Goal: Information Seeking & Learning: Find specific fact

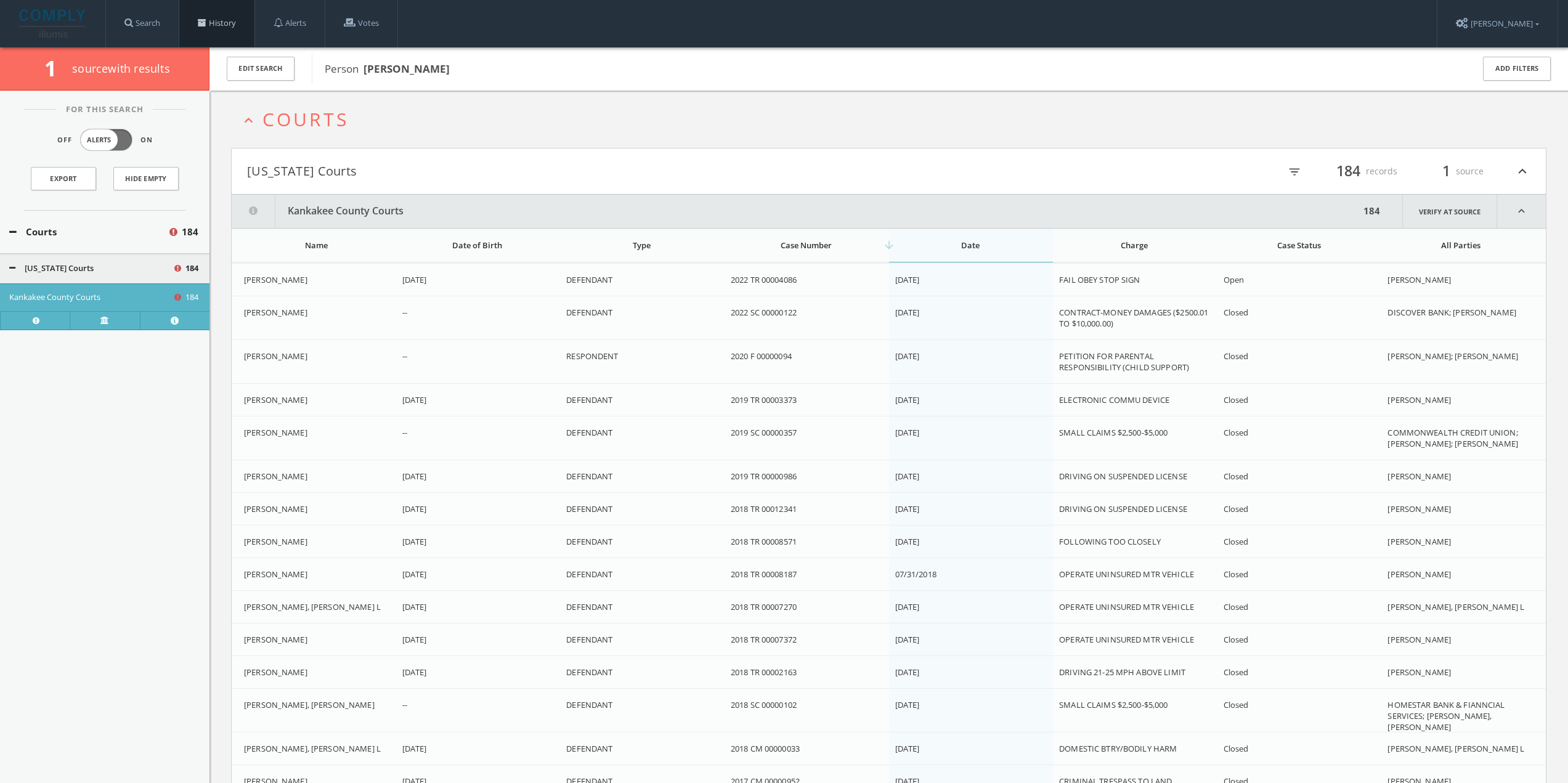
click at [234, 25] on link "History" at bounding box center [216, 23] width 75 height 47
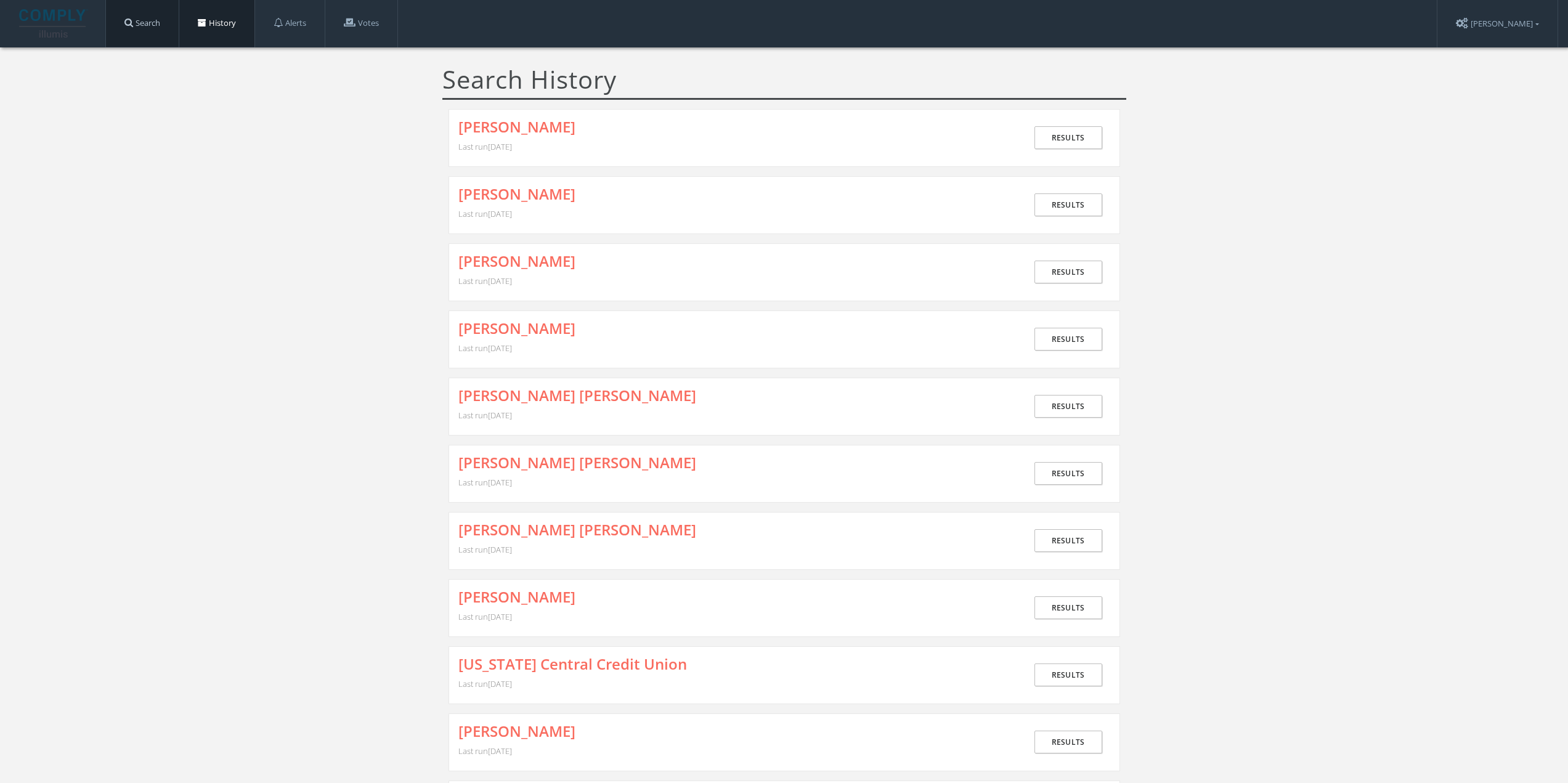
click at [147, 21] on link "Search" at bounding box center [142, 23] width 73 height 47
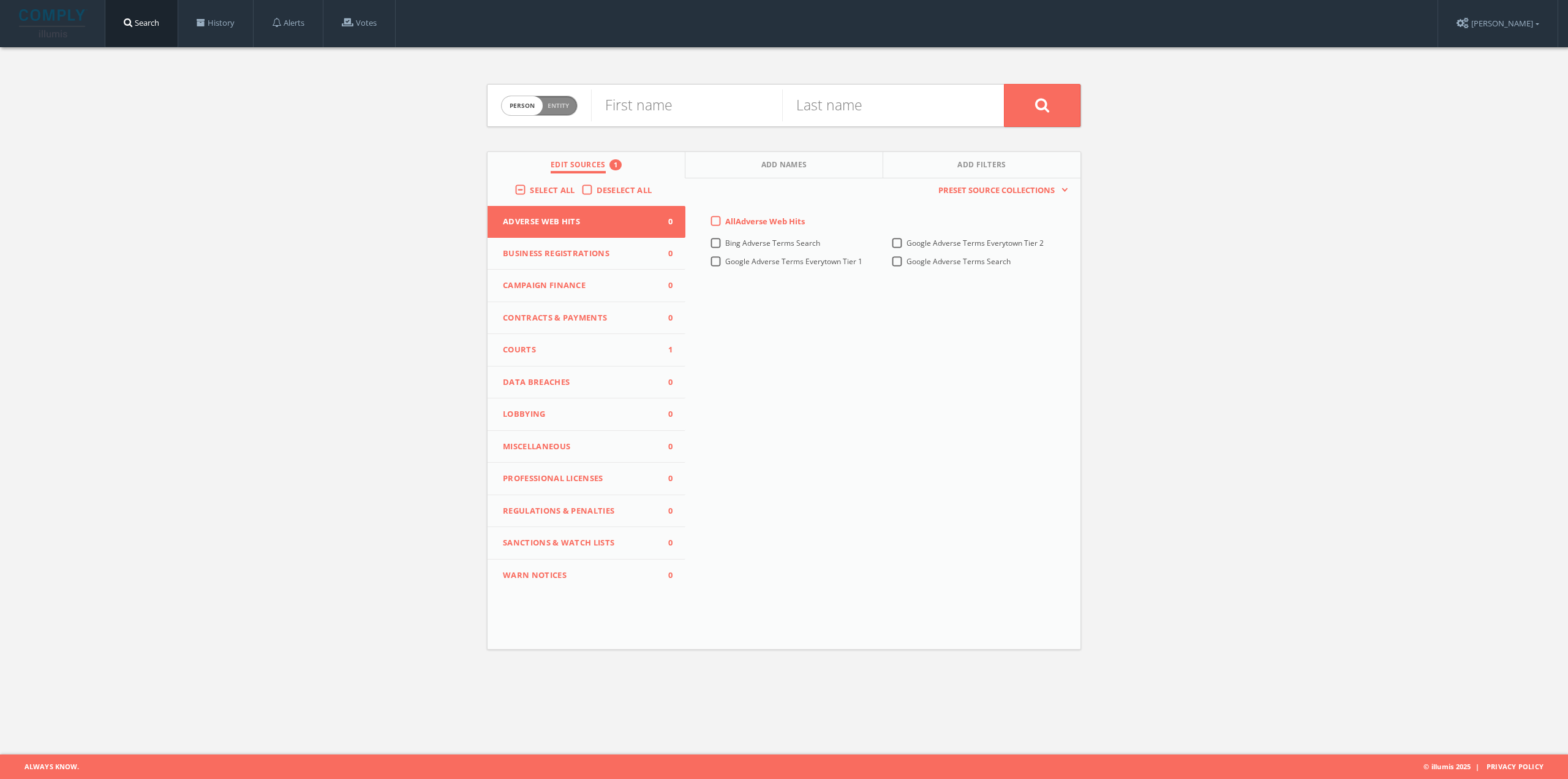
click at [619, 351] on span "Courts" at bounding box center [578, 350] width 152 height 13
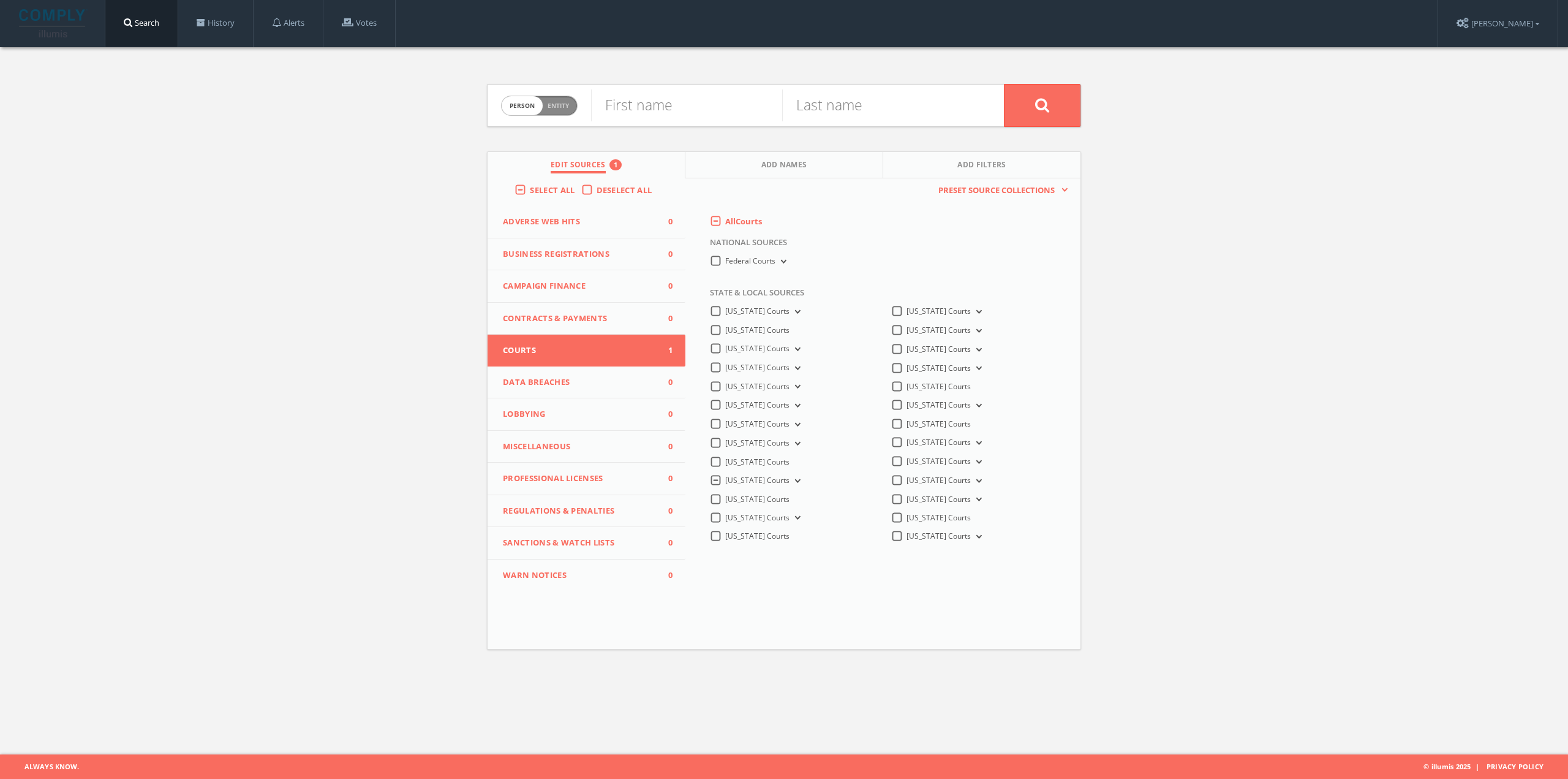
click at [794, 480] on icon at bounding box center [796, 481] width 5 height 4
click at [740, 495] on label "Kankakee County Courts" at bounding box center [781, 498] width 83 height 11
click at [0, 0] on input "Kankakee County Courts" at bounding box center [0, 0] width 0 height 0
click at [740, 511] on label "Lake County Courts" at bounding box center [773, 515] width 66 height 11
click at [0, 0] on input "Lake County Courts" at bounding box center [0, 0] width 0 height 0
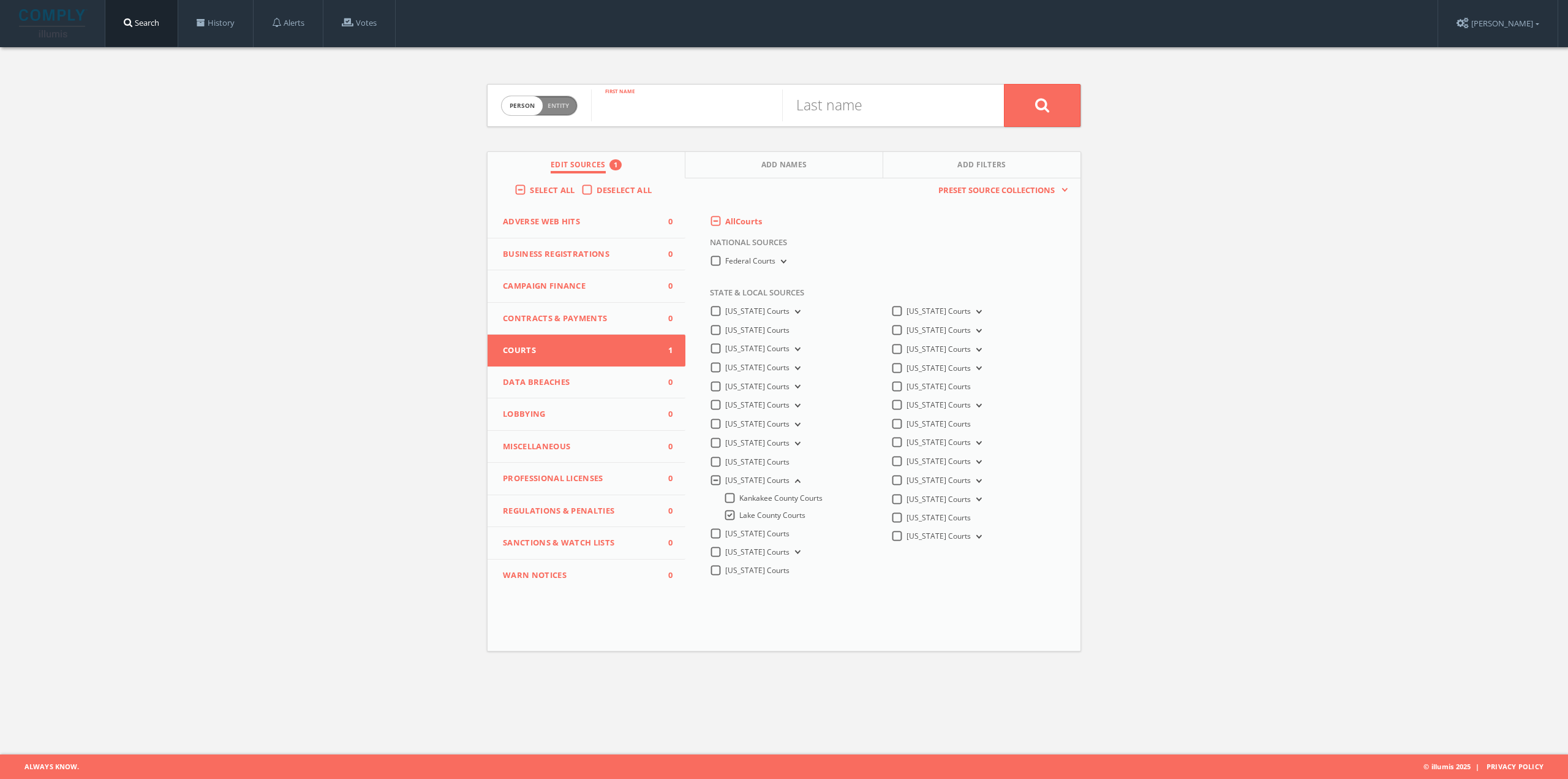
click at [612, 105] on input "text" at bounding box center [687, 105] width 191 height 32
type input "[PERSON_NAME]"
click at [819, 106] on input "text" at bounding box center [877, 105] width 191 height 32
type input "[PERSON_NAME]"
click at [1004, 84] on button at bounding box center [1042, 105] width 77 height 43
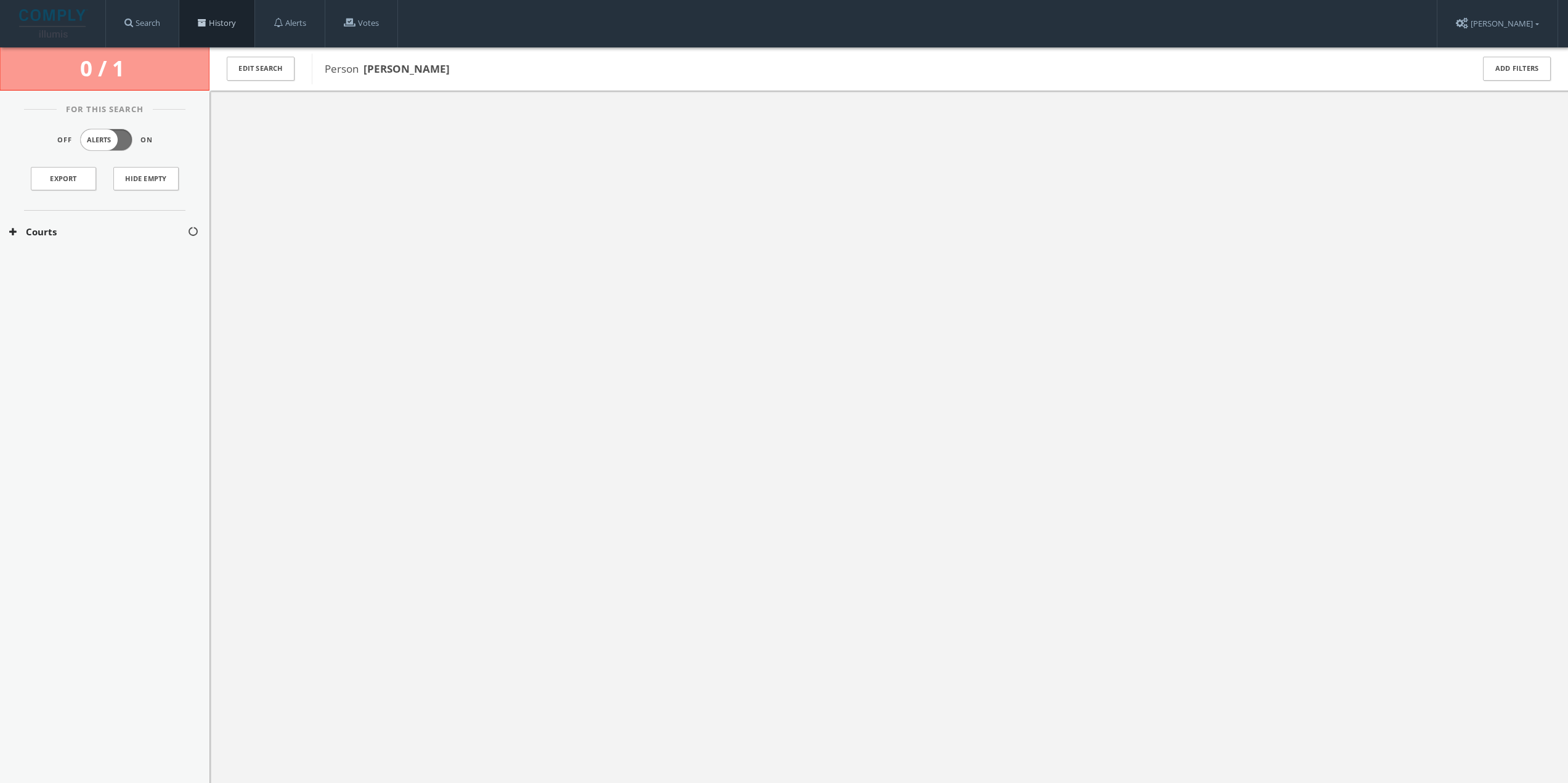
click at [232, 25] on link "History" at bounding box center [216, 23] width 75 height 47
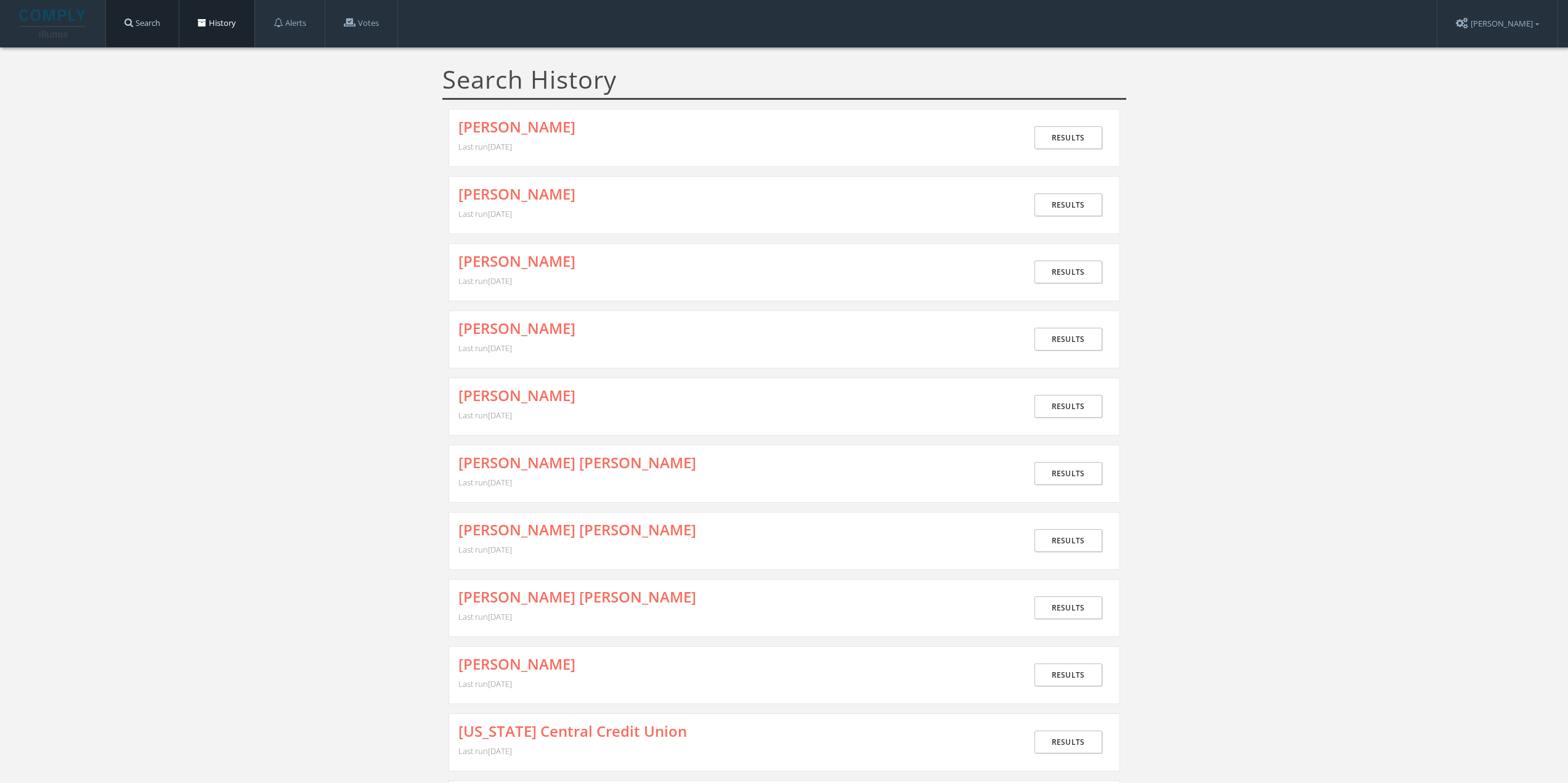
click at [148, 21] on link "Search" at bounding box center [142, 23] width 73 height 47
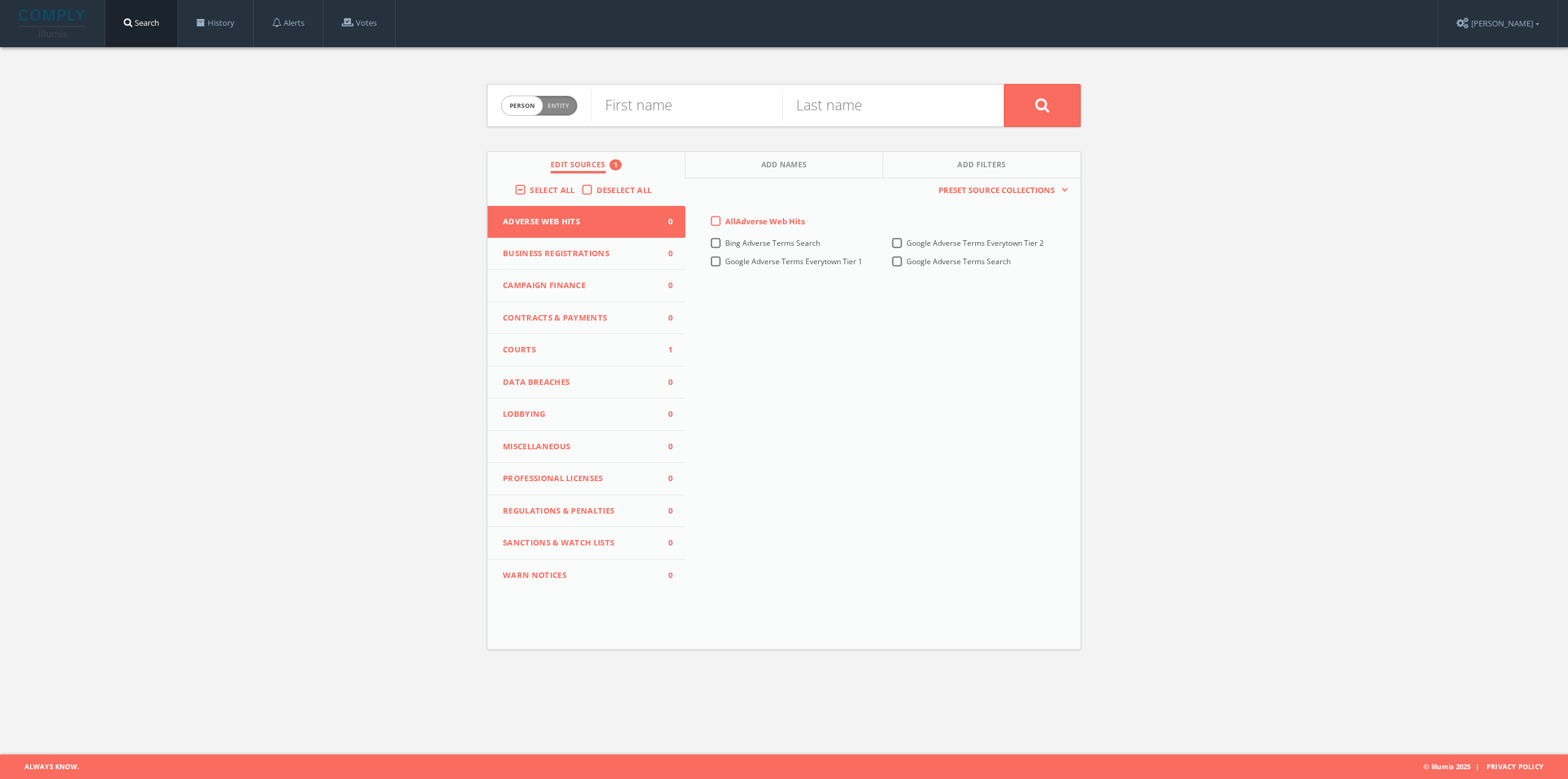
click at [616, 341] on button "Courts 1" at bounding box center [586, 350] width 198 height 32
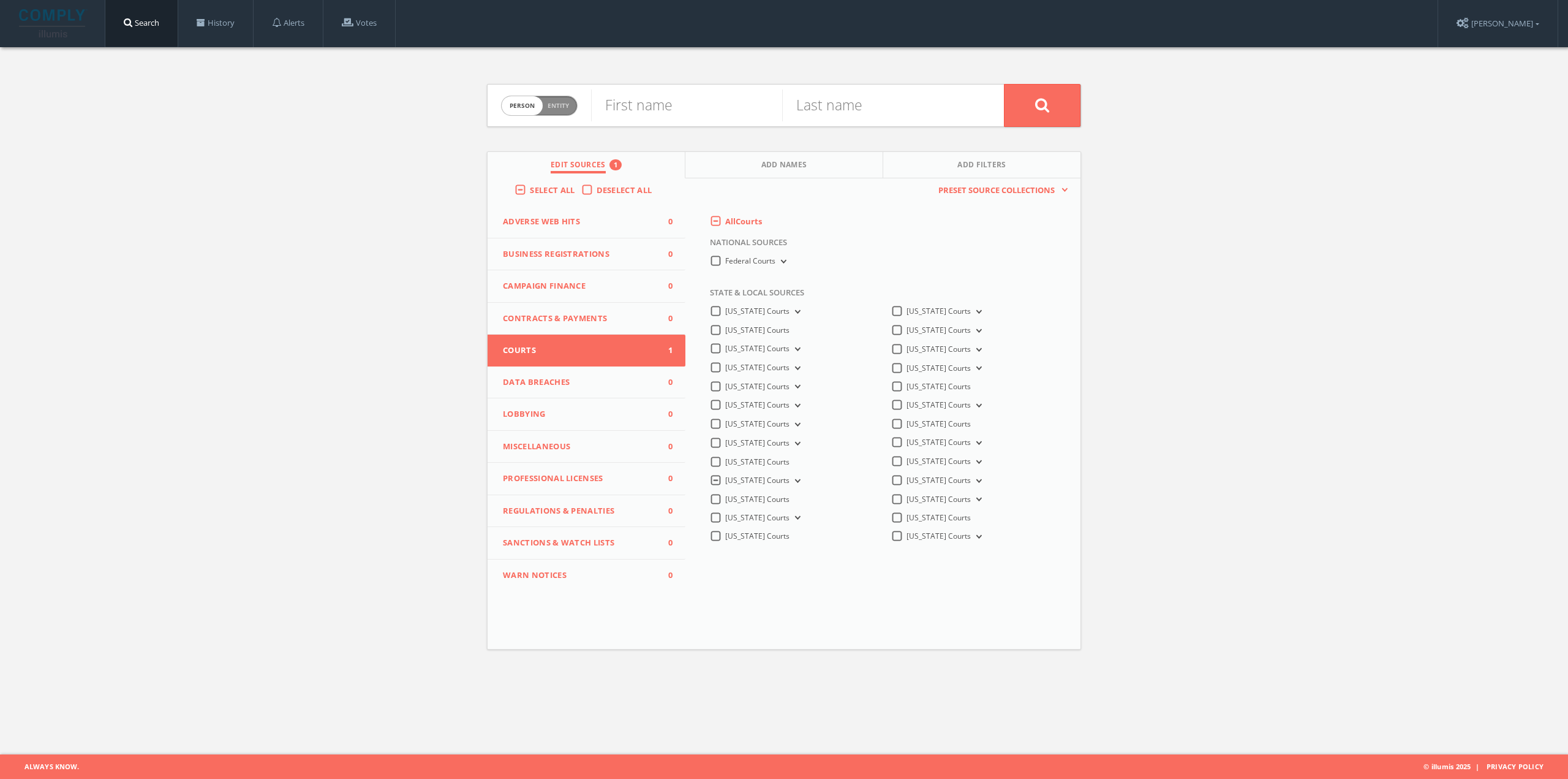
click at [794, 479] on icon at bounding box center [796, 481] width 5 height 4
click at [617, 105] on input "text" at bounding box center [687, 105] width 191 height 32
type input "[PERSON_NAME]"
click at [895, 101] on input "text" at bounding box center [877, 105] width 191 height 32
type input "[PERSON_NAME]"
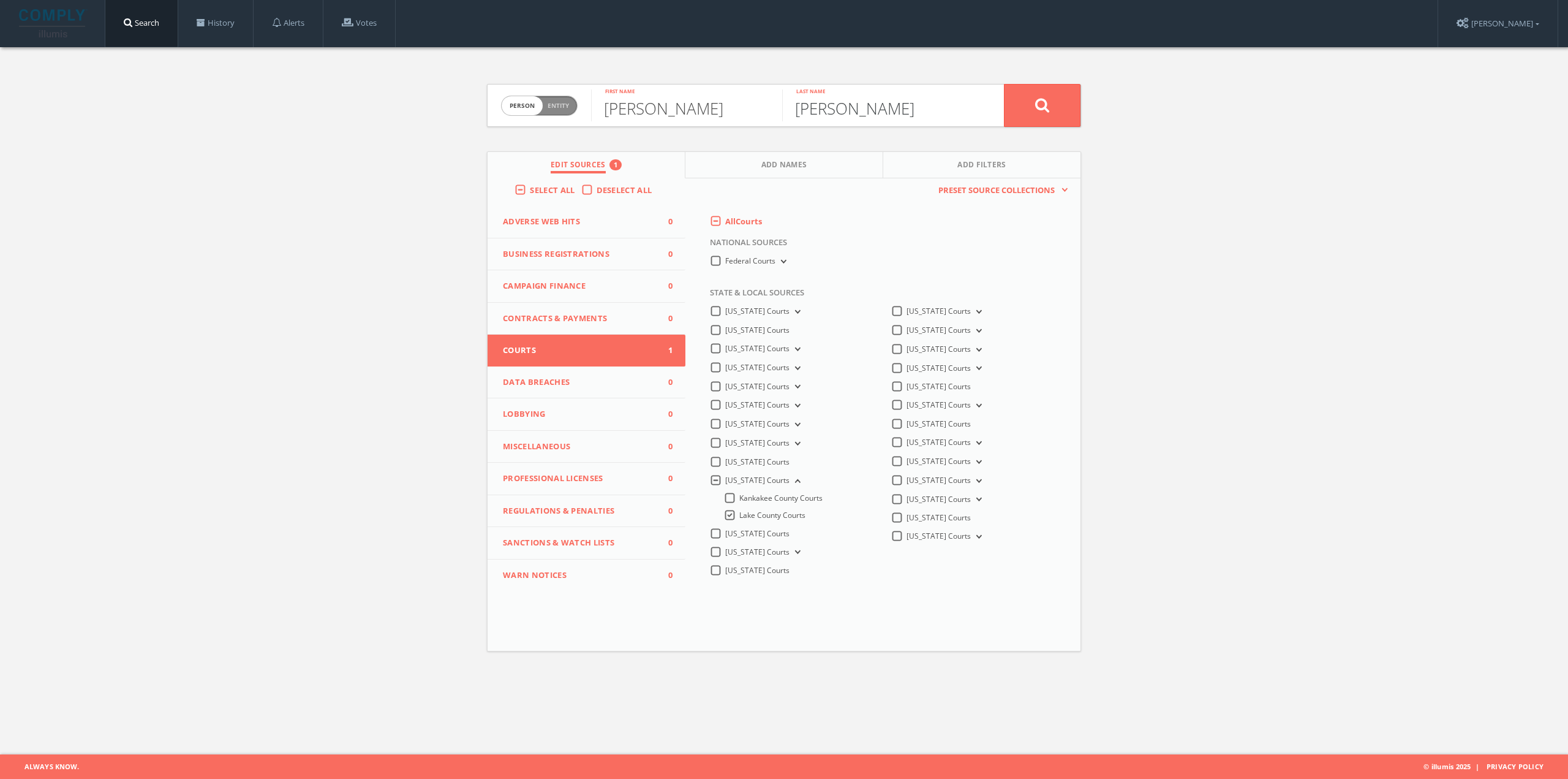
click at [1004, 84] on button at bounding box center [1042, 105] width 77 height 43
